Goal: Find specific page/section: Find specific page/section

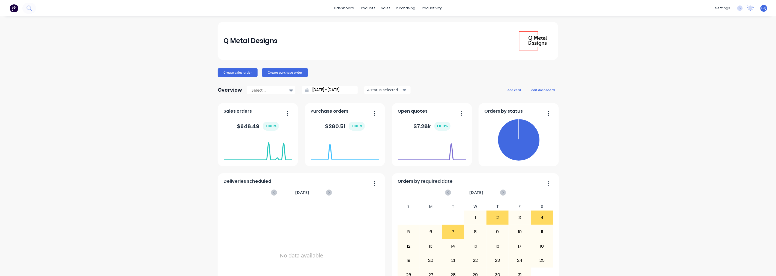
click at [27, 5] on icon at bounding box center [28, 7] width 5 height 5
click at [748, 10] on icon at bounding box center [750, 7] width 7 height 5
click at [748, 9] on icon at bounding box center [750, 7] width 5 height 4
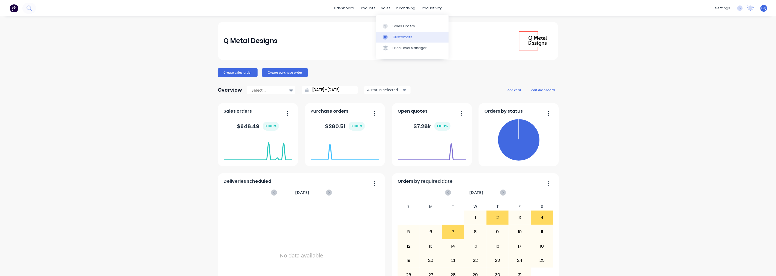
click at [402, 40] on link "Customers" at bounding box center [412, 37] width 72 height 11
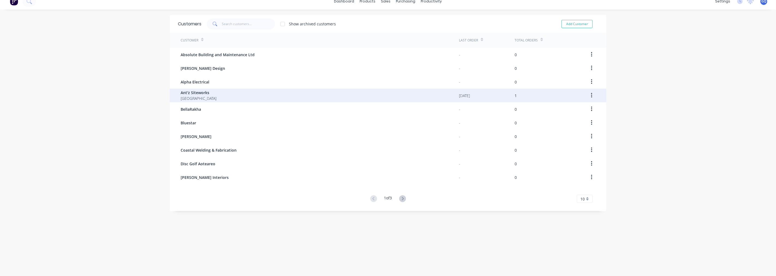
scroll to position [11, 0]
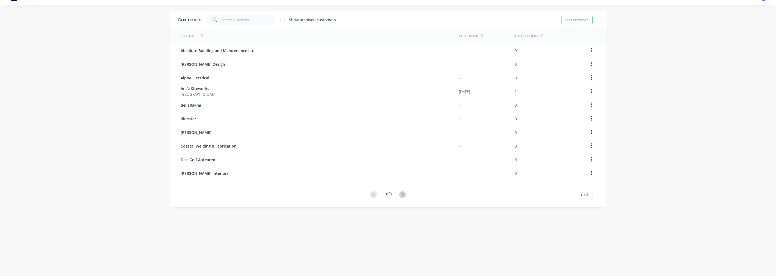
click at [588, 193] on div "10" at bounding box center [585, 195] width 16 height 8
click at [579, 232] on div "20" at bounding box center [584, 234] width 15 height 10
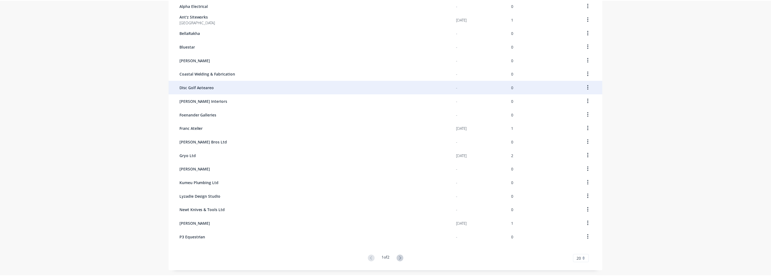
scroll to position [97, 0]
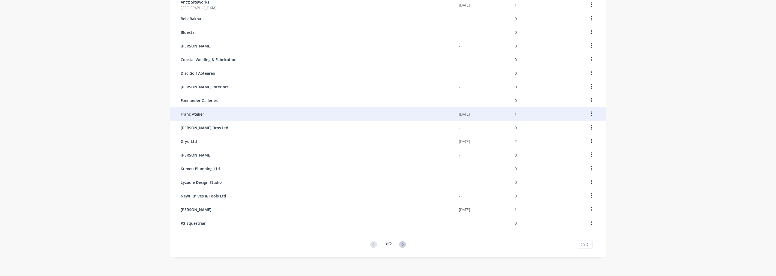
click at [204, 113] on div "Franc Atelier" at bounding box center [320, 114] width 278 height 14
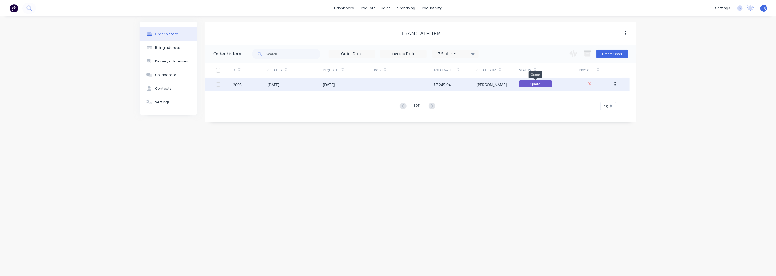
click at [534, 82] on span "Quote" at bounding box center [535, 83] width 33 height 7
